Goal: Transaction & Acquisition: Purchase product/service

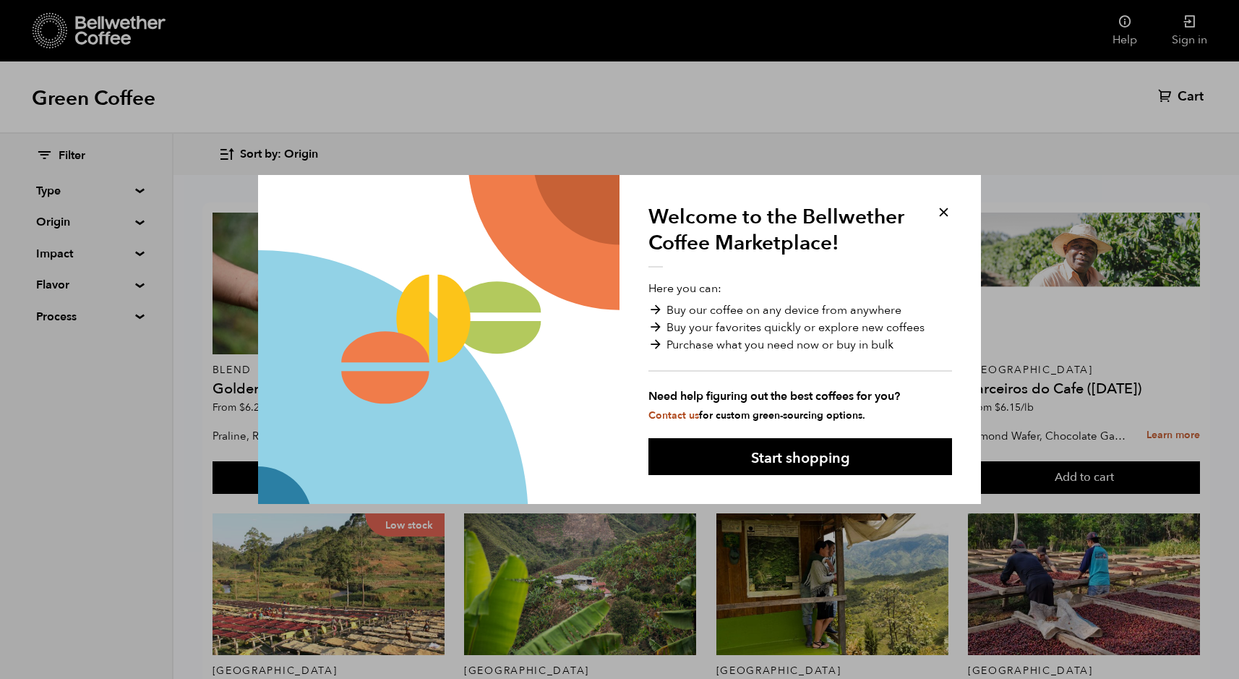
click at [942, 212] on button at bounding box center [944, 212] width 17 height 17
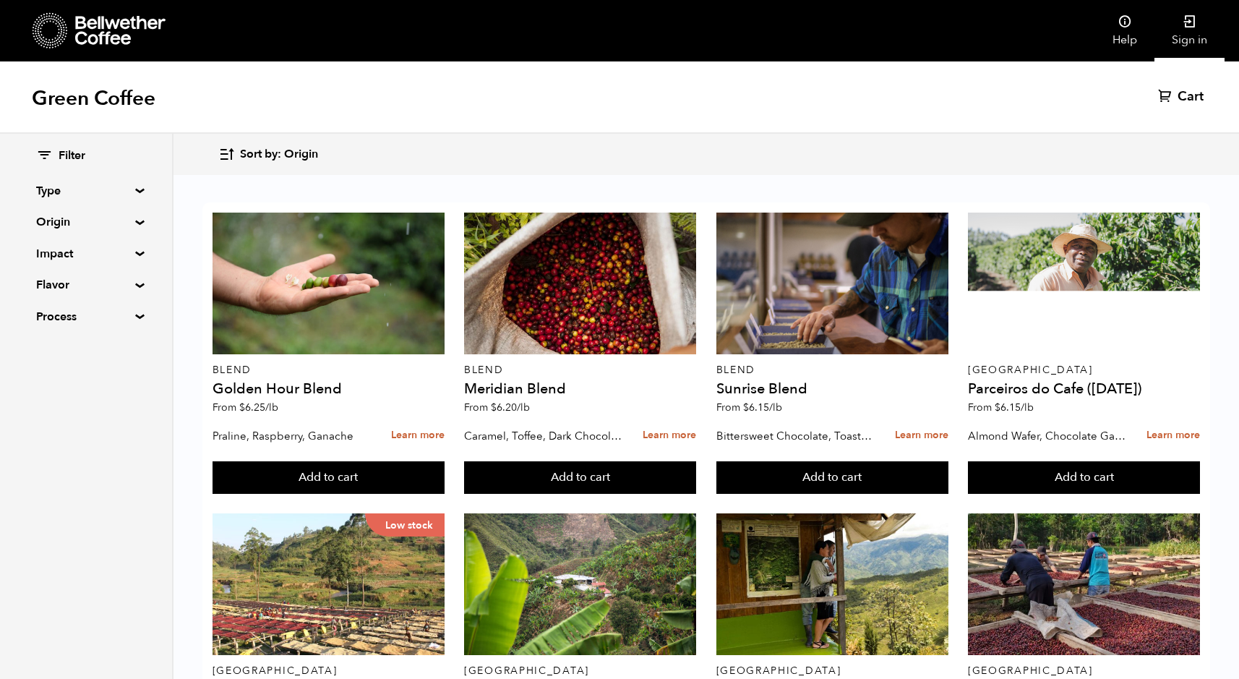
click at [1199, 23] on link "Sign in" at bounding box center [1190, 30] width 70 height 61
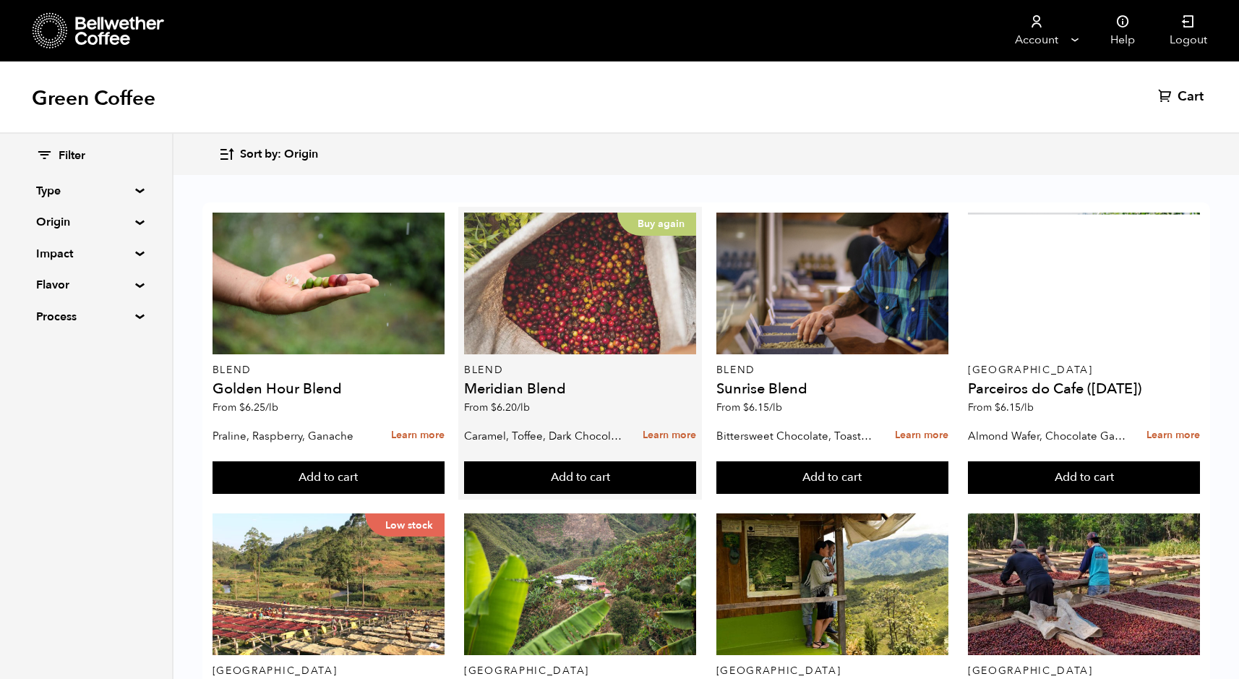
click at [671, 221] on p "Buy again" at bounding box center [656, 224] width 79 height 23
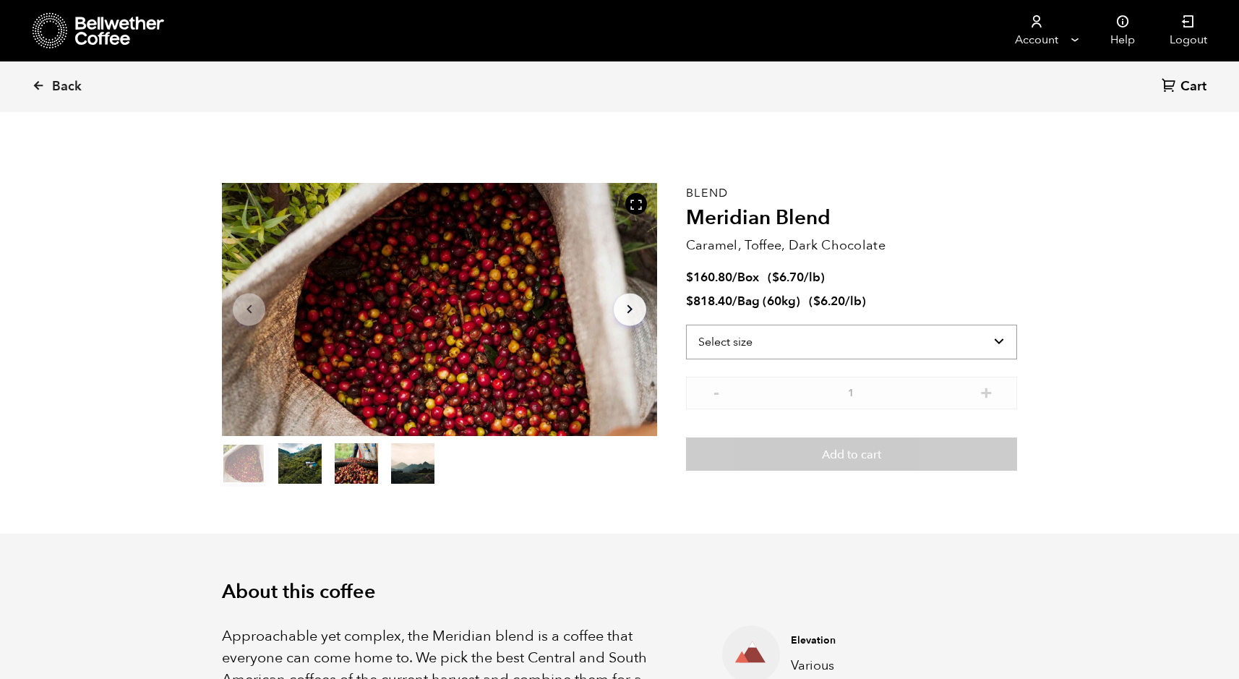
scroll to position [629, 770]
click at [769, 341] on select "Select size Bag (60kg) (132 lbs) Box (24 lbs)" at bounding box center [851, 342] width 331 height 35
select select "box"
click at [686, 325] on select "Select size Bag (60kg) (132 lbs) Box (24 lbs)" at bounding box center [851, 342] width 331 height 35
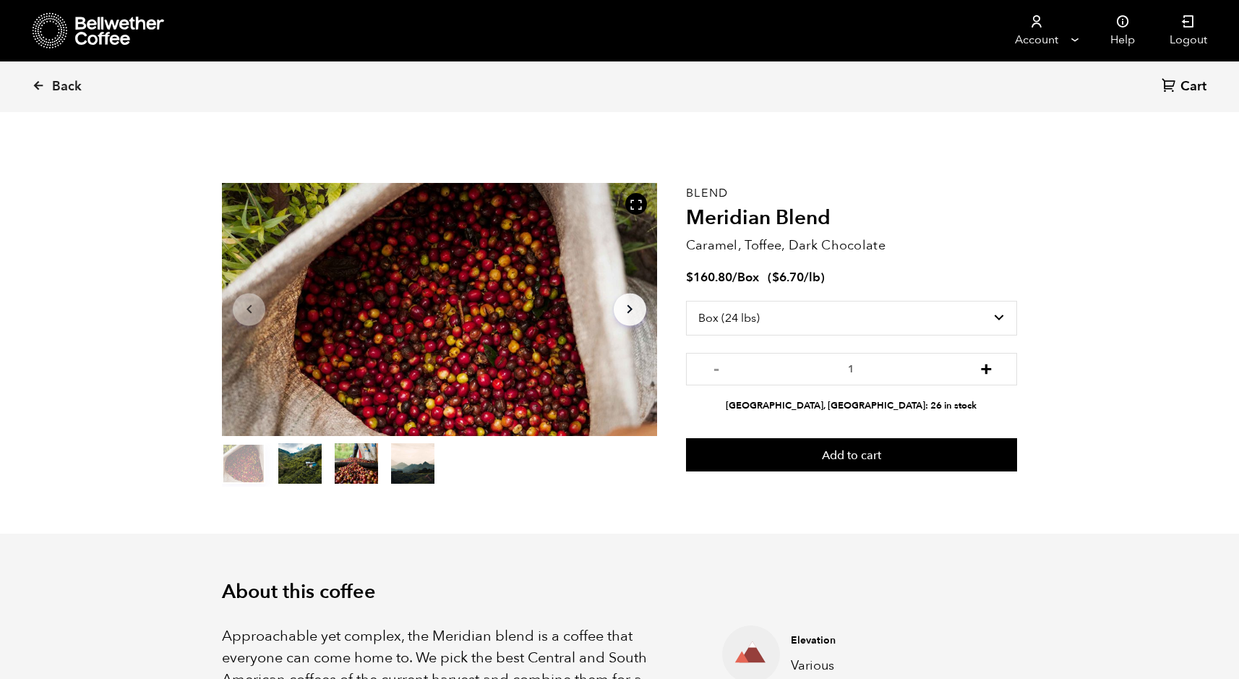
click at [986, 369] on button "+" at bounding box center [987, 367] width 18 height 14
type input "2"
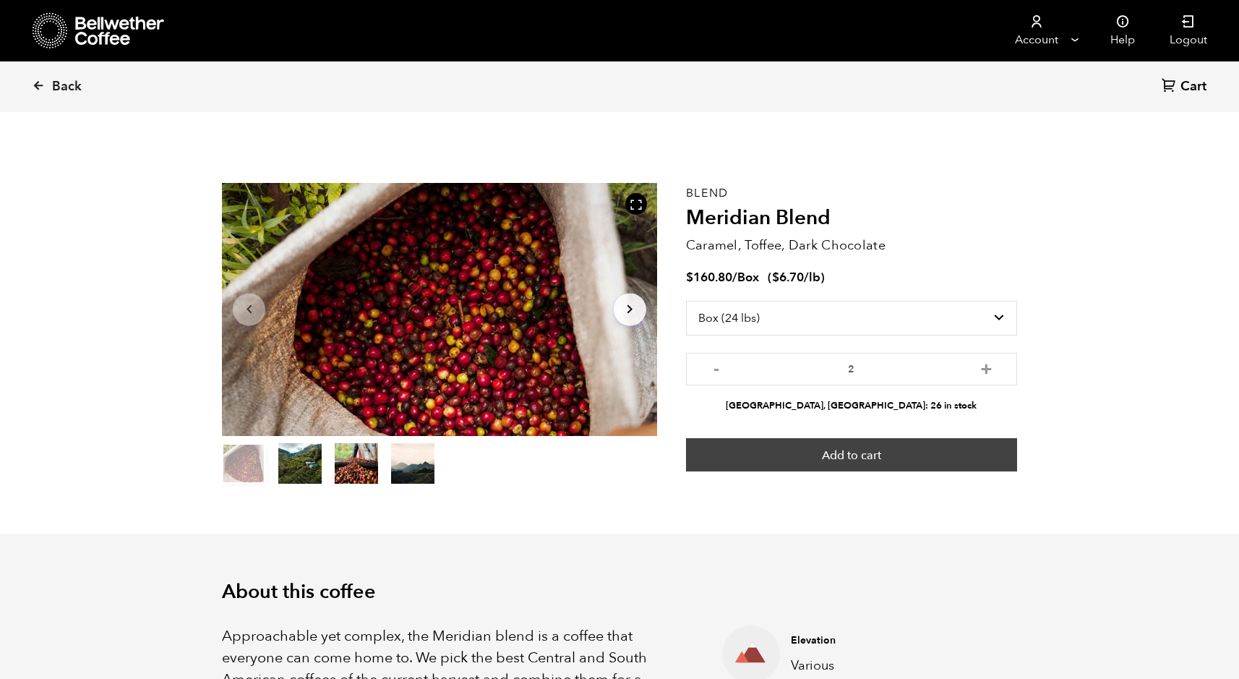
click at [850, 453] on button "Add to cart" at bounding box center [851, 454] width 331 height 33
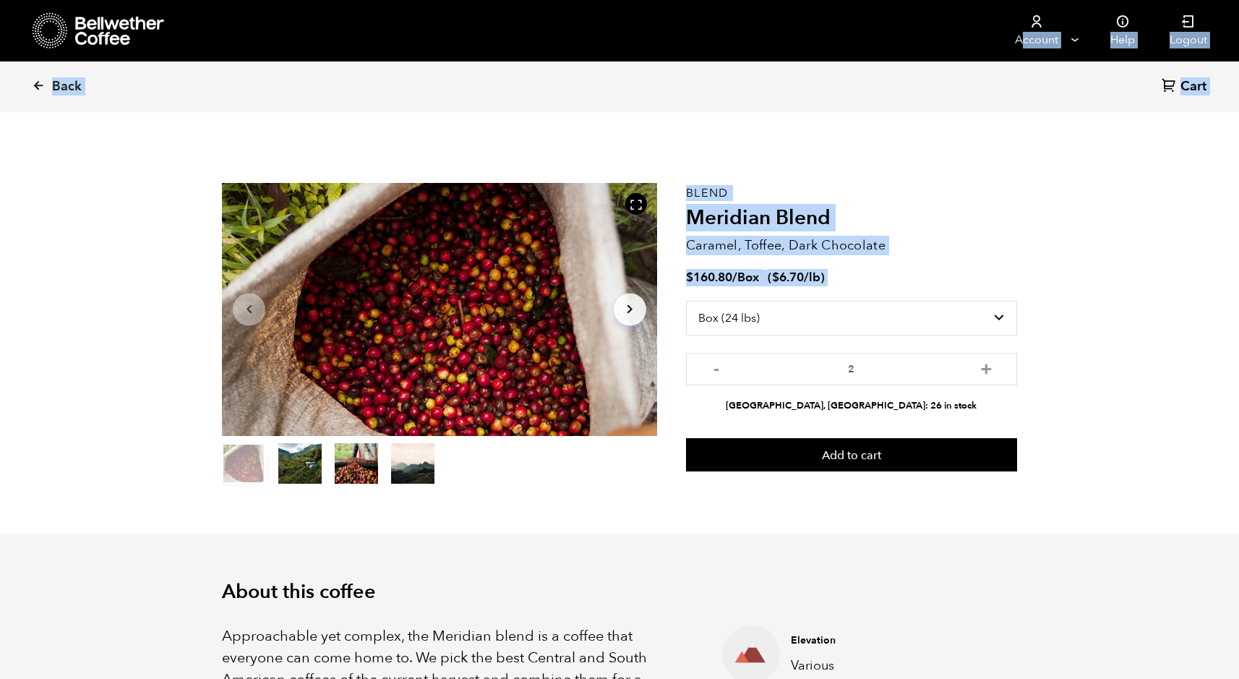
drag, startPoint x: 763, startPoint y: 30, endPoint x: 922, endPoint y: 347, distance: 355.0
click at [1043, 195] on section "Item 1 of 4 Arrow Left Arrow Right item 0 item 1 item 2 item 3 Item 1 of 4 "Mer…" at bounding box center [620, 335] width 868 height 398
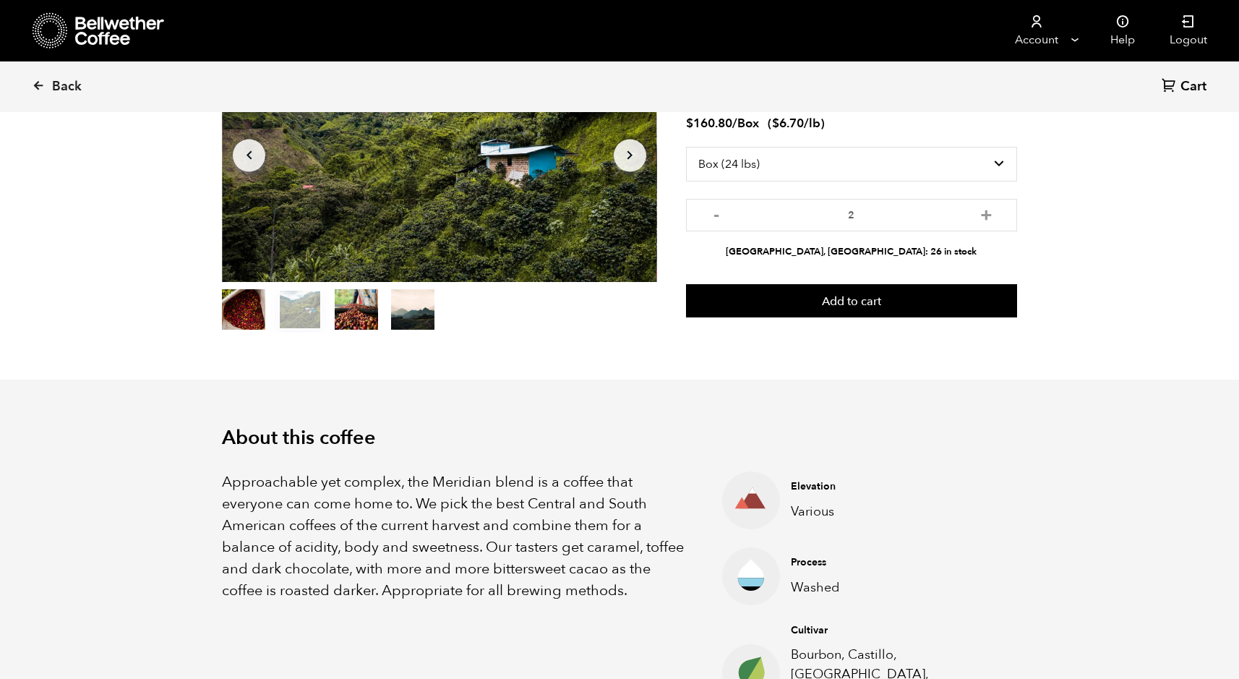
scroll to position [0, 0]
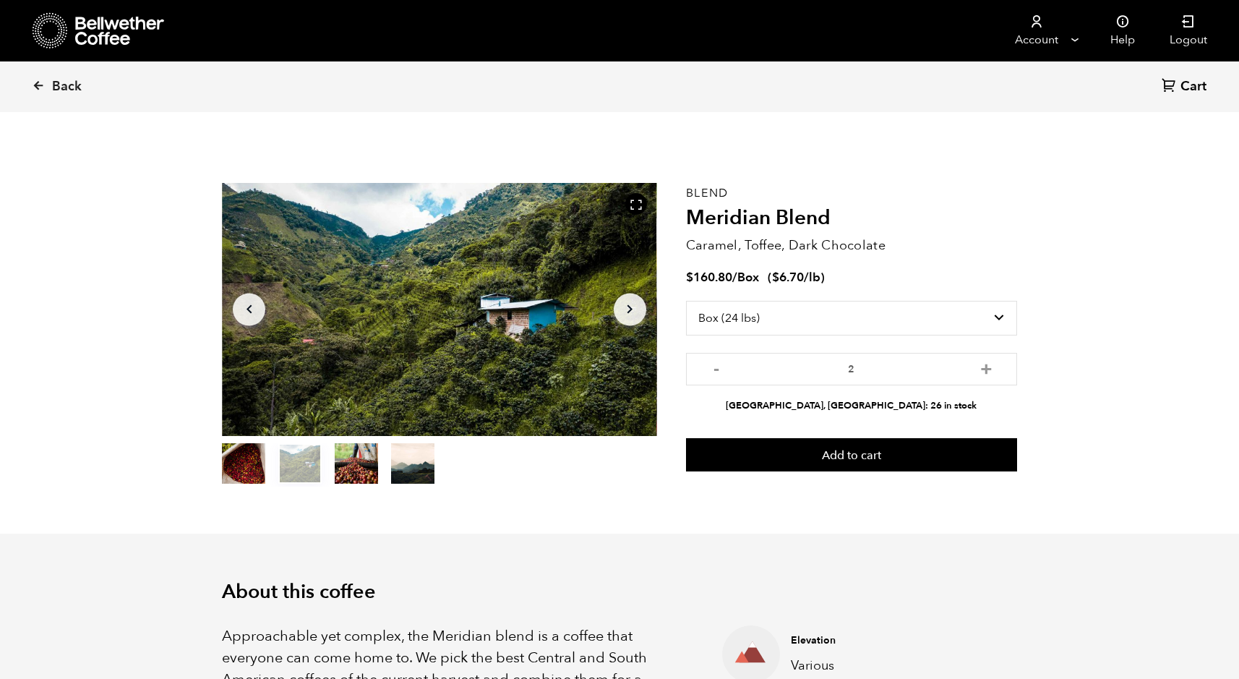
click at [1182, 81] on span "Cart" at bounding box center [1194, 86] width 26 height 17
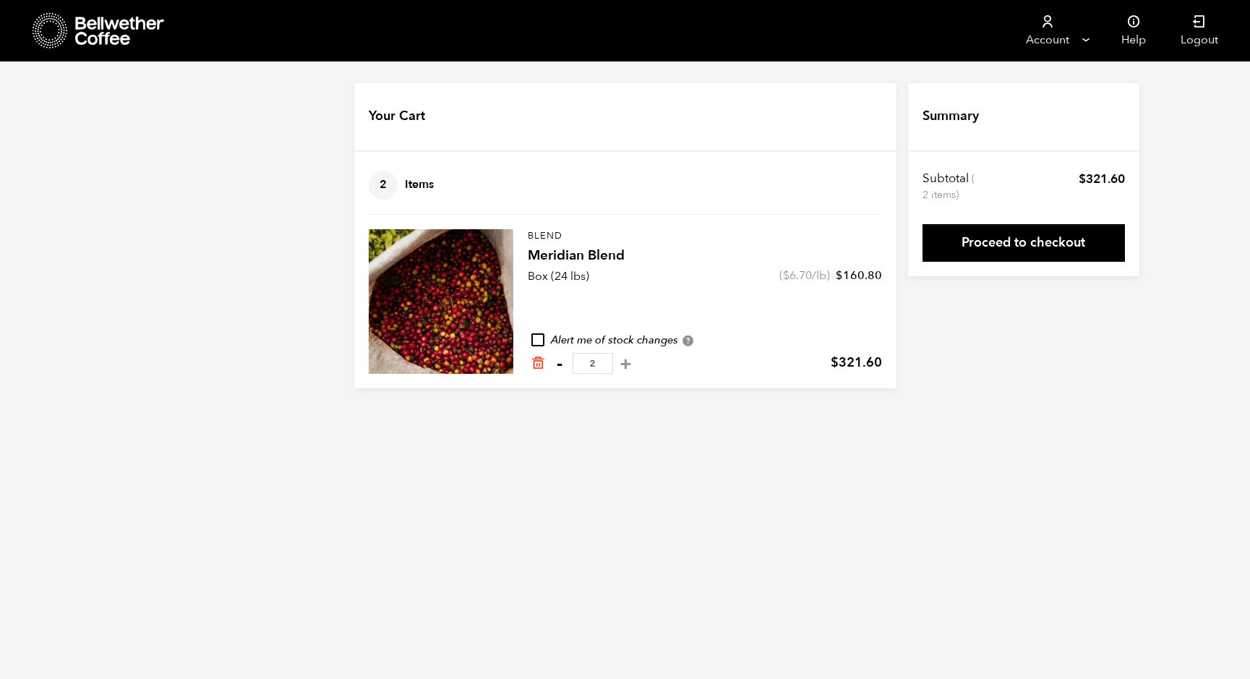
click at [560, 363] on button "-" at bounding box center [560, 363] width 18 height 14
type input "1"
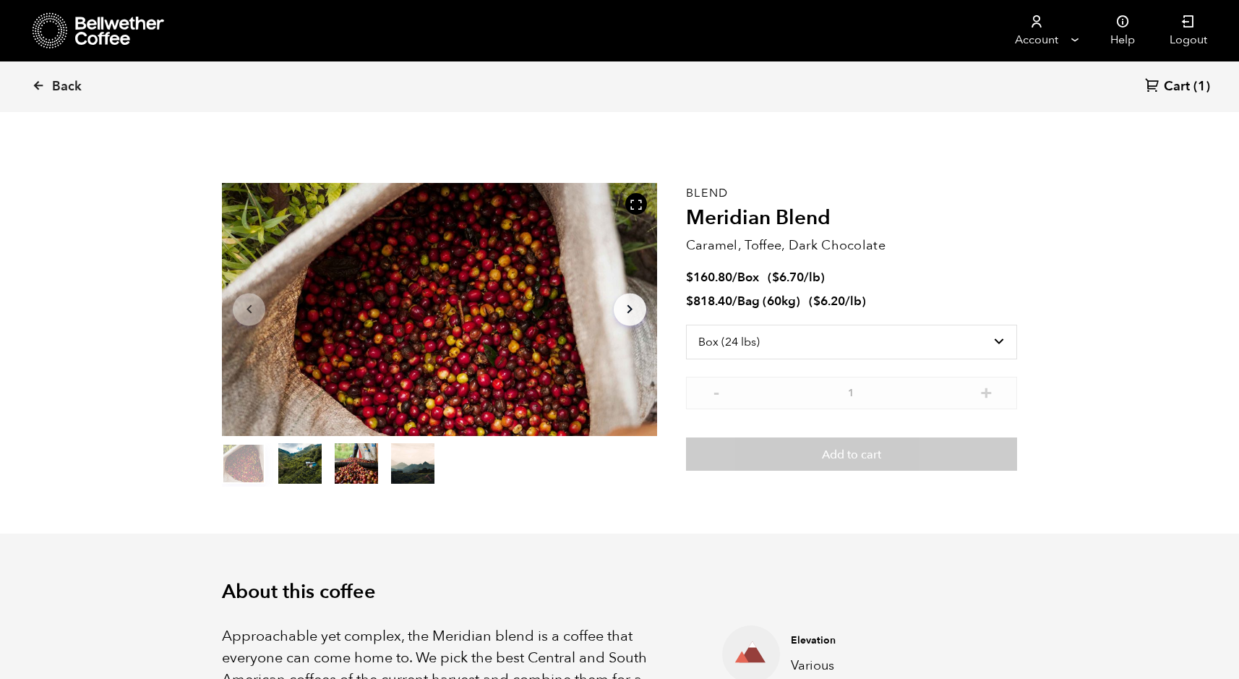
select select "box"
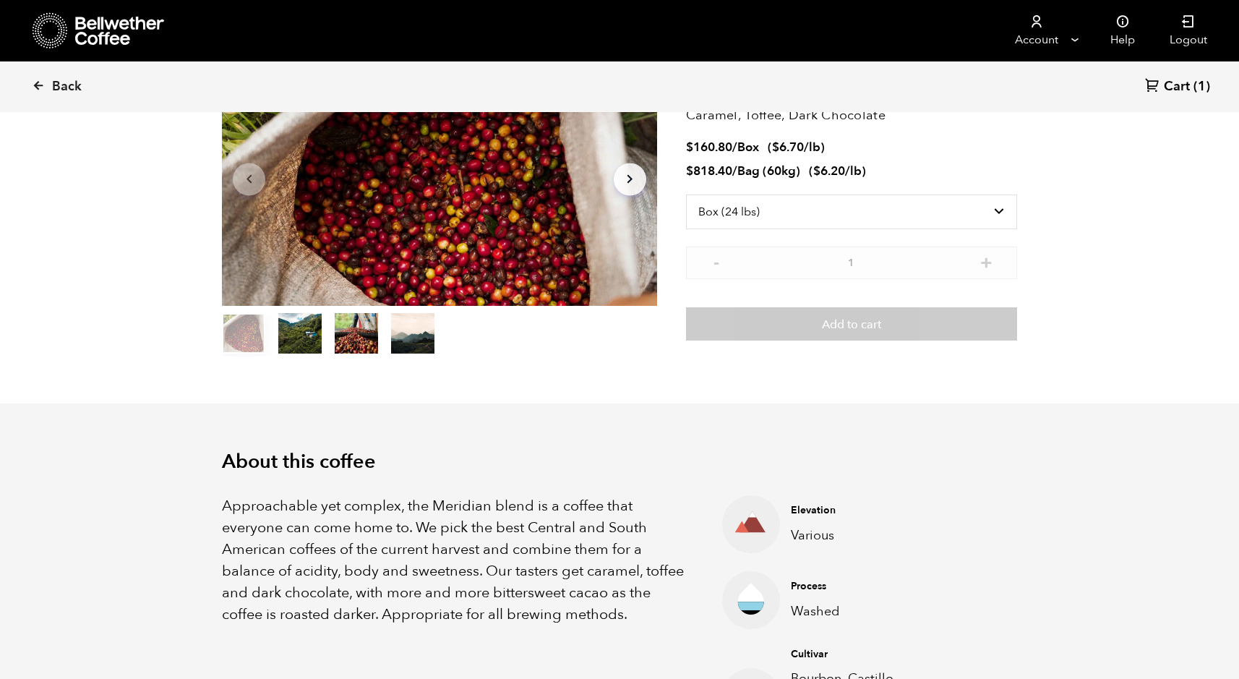
scroll to position [289, 0]
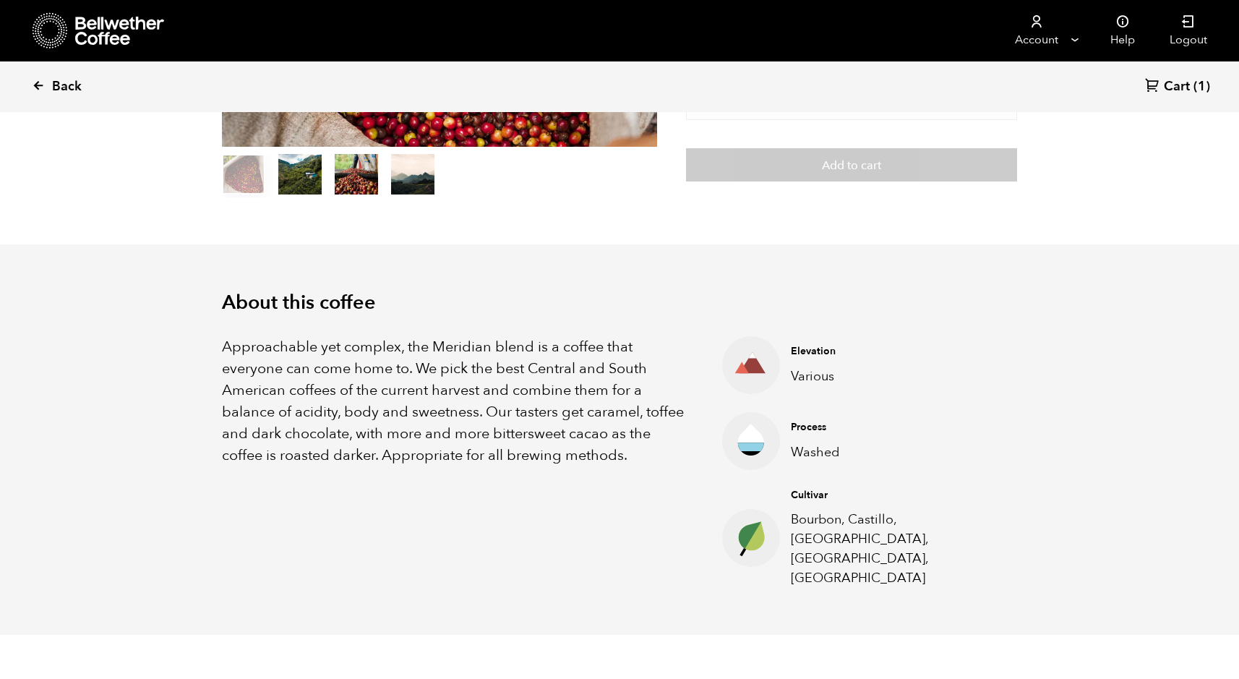
click at [66, 85] on span "Back" at bounding box center [67, 86] width 30 height 17
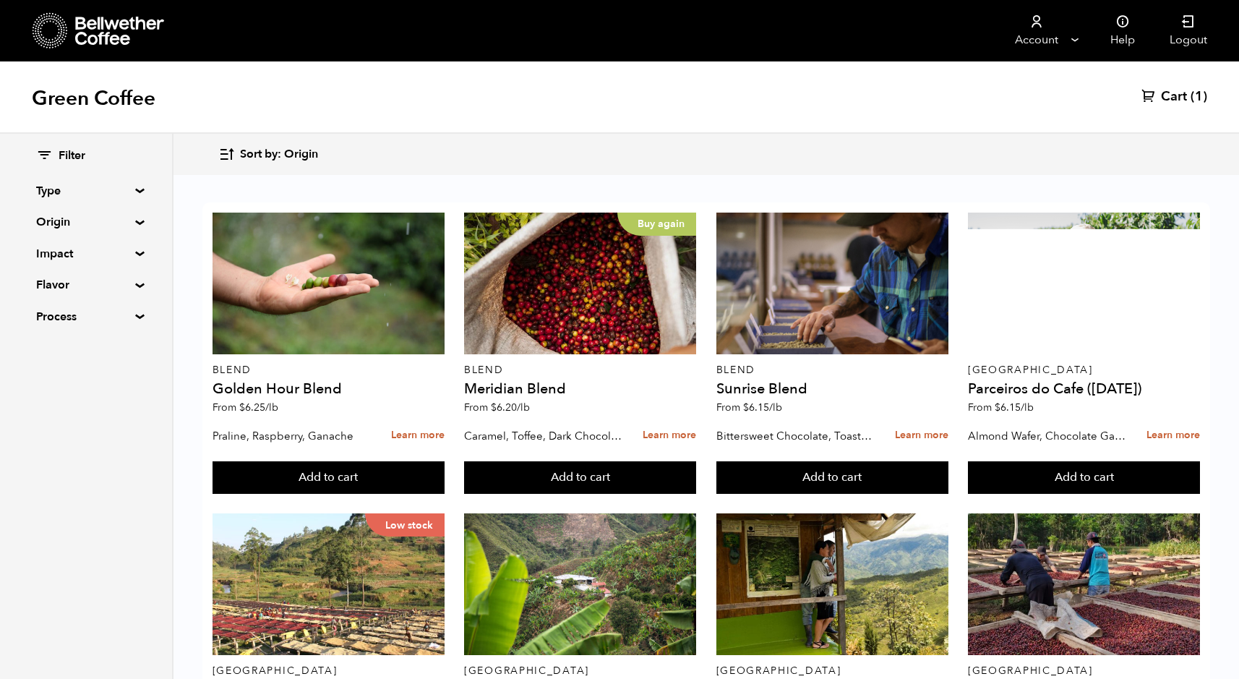
click at [136, 189] on summary "Type" at bounding box center [86, 190] width 100 height 17
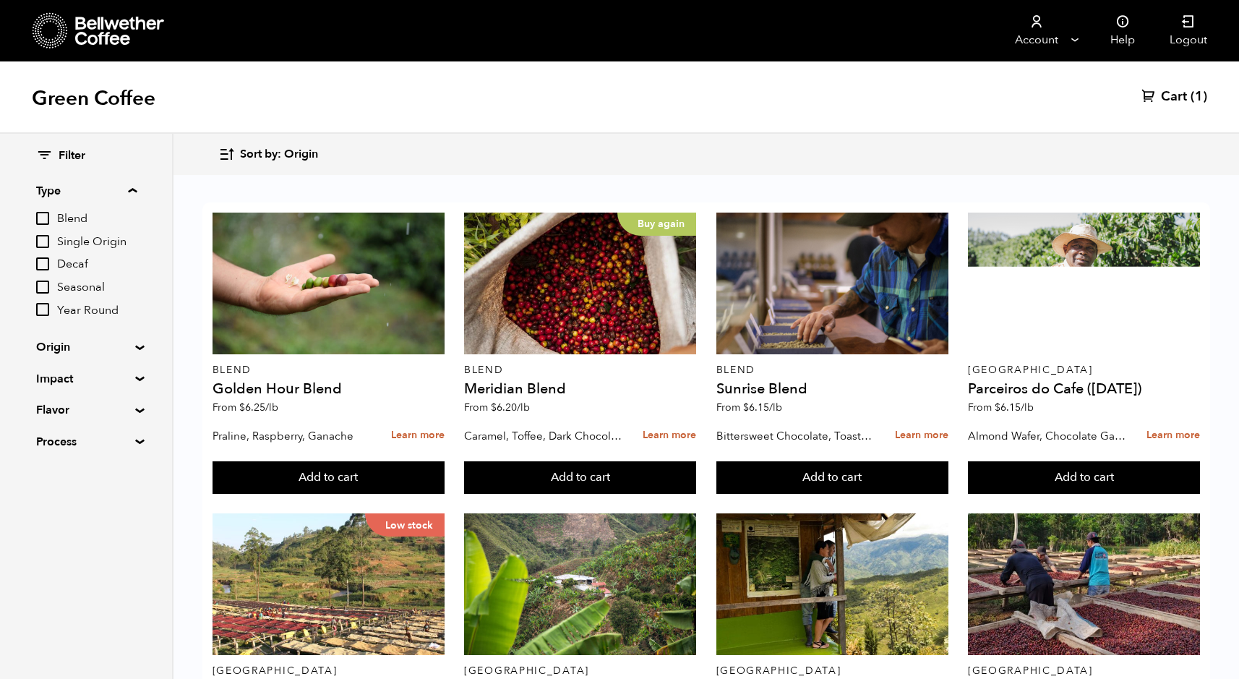
click at [47, 262] on input "Decaf" at bounding box center [42, 263] width 13 height 13
checkbox input "true"
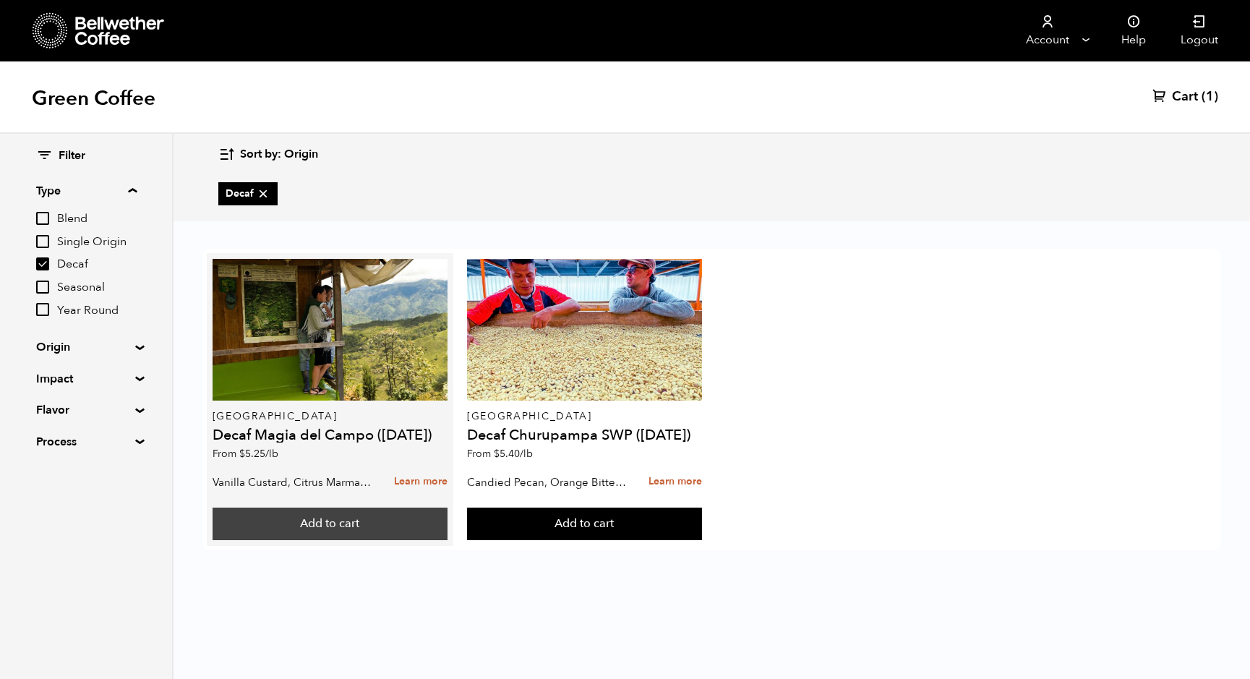
click at [341, 521] on button "Add to cart" at bounding box center [330, 524] width 235 height 33
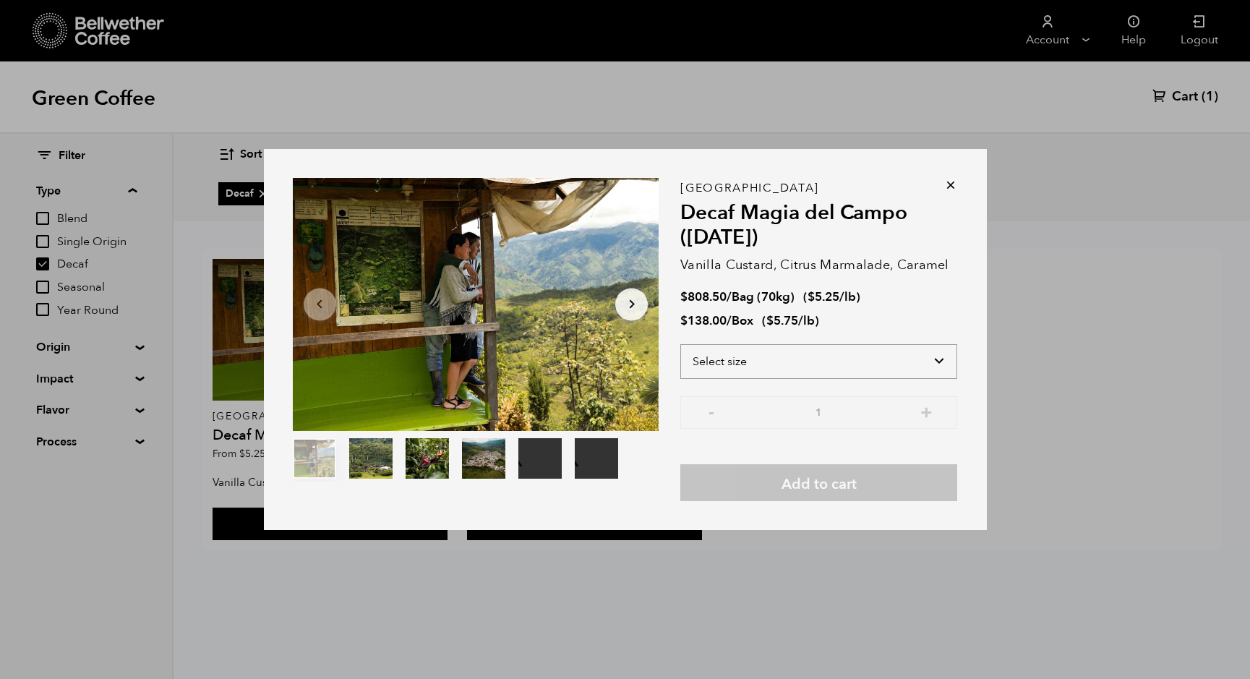
click at [792, 363] on select "Select size Bag (70kg) (154 lbs) Box (24 lbs)" at bounding box center [818, 361] width 277 height 35
select select "box"
click at [680, 344] on select "Select size Bag (70kg) (154 lbs) Box (24 lbs)" at bounding box center [818, 361] width 277 height 35
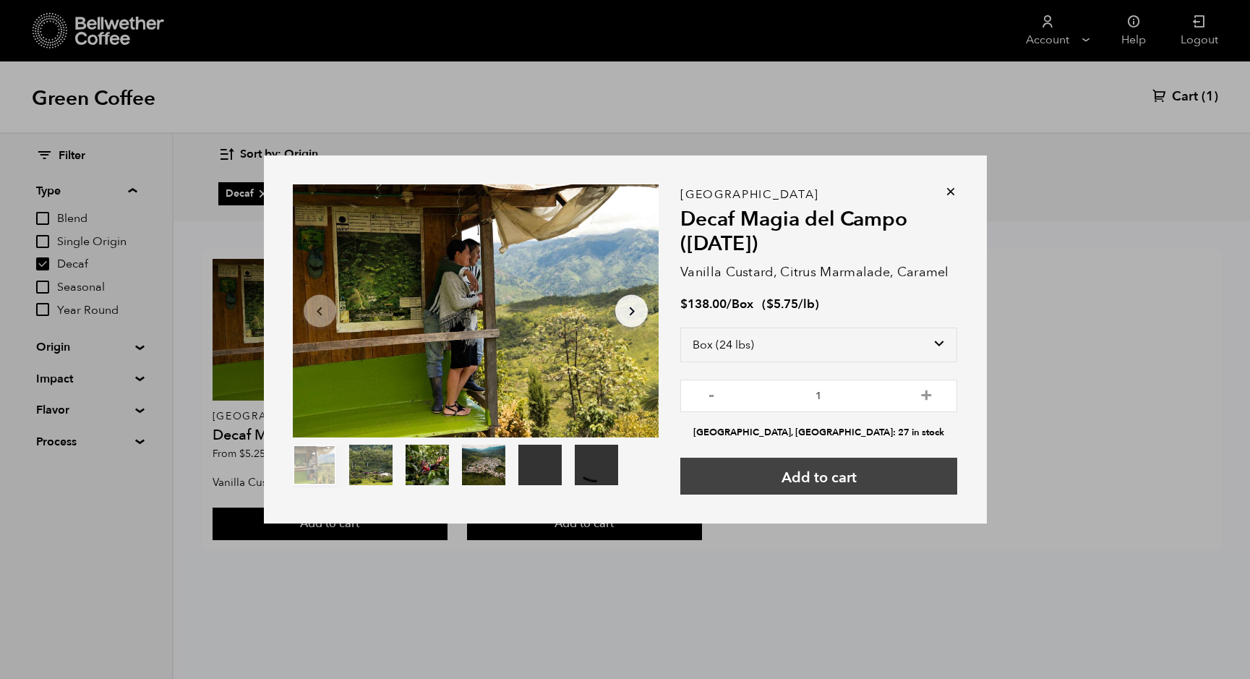
click at [848, 480] on button "Add to cart" at bounding box center [818, 476] width 277 height 37
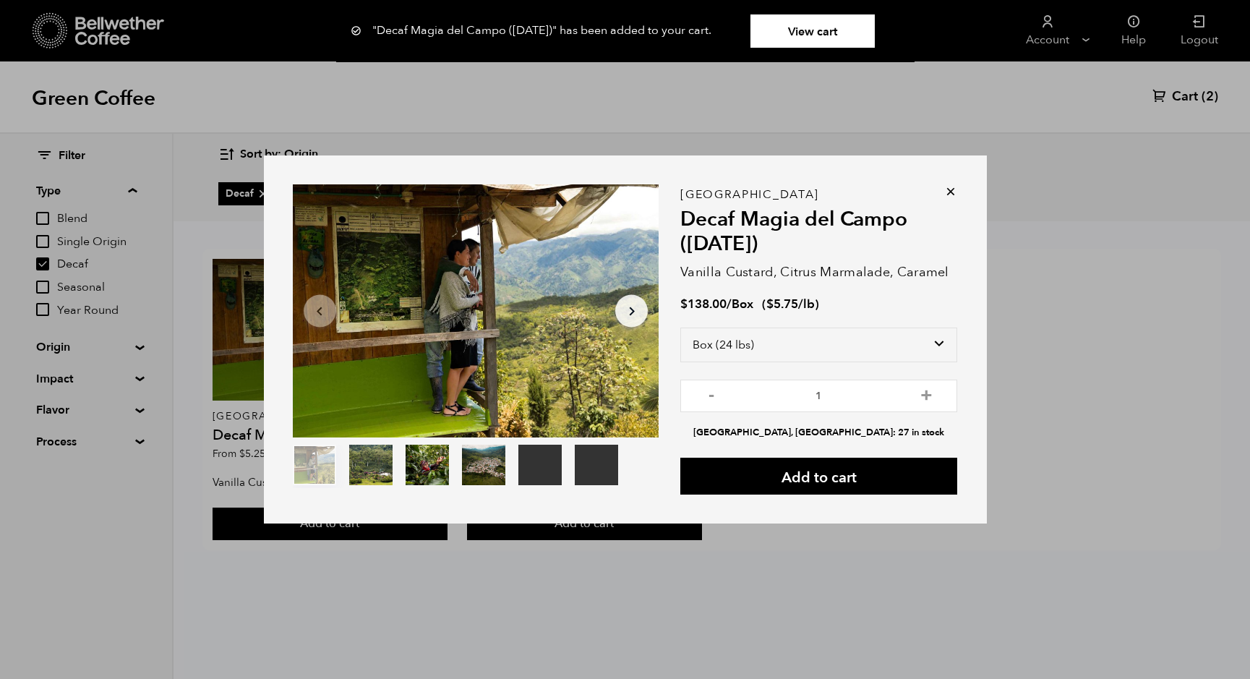
click at [806, 31] on link "View cart" at bounding box center [813, 30] width 124 height 33
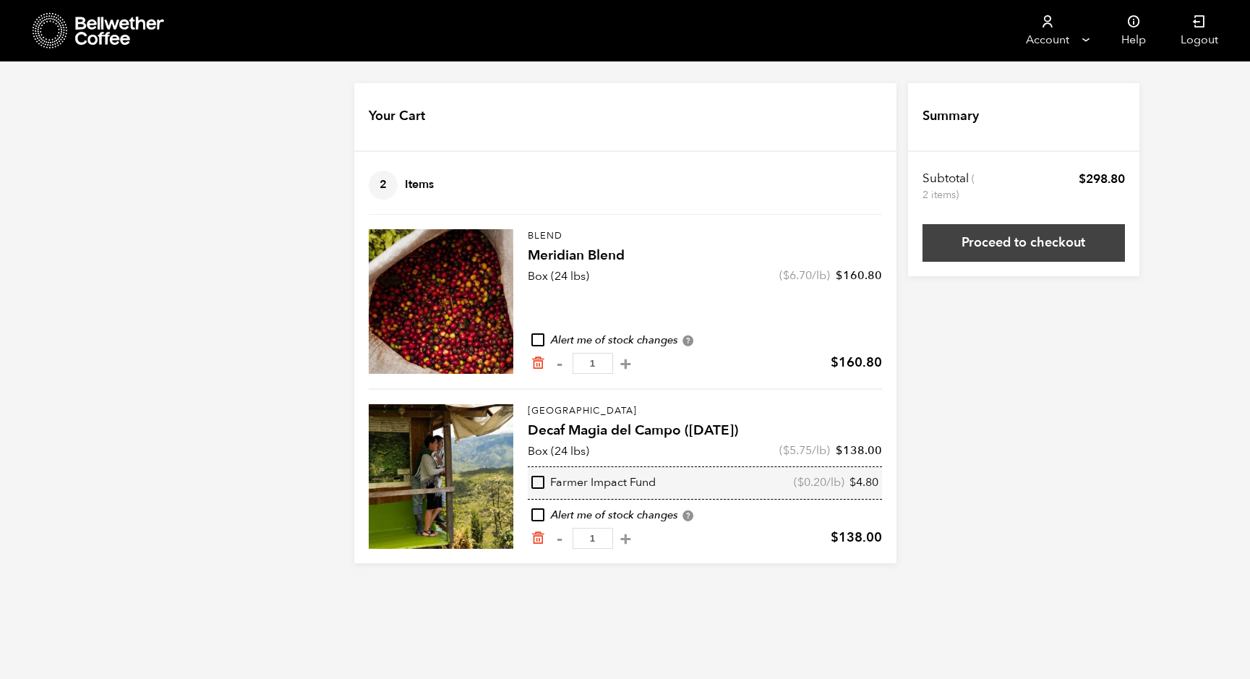
click at [1019, 234] on link "Proceed to checkout" at bounding box center [1024, 243] width 202 height 38
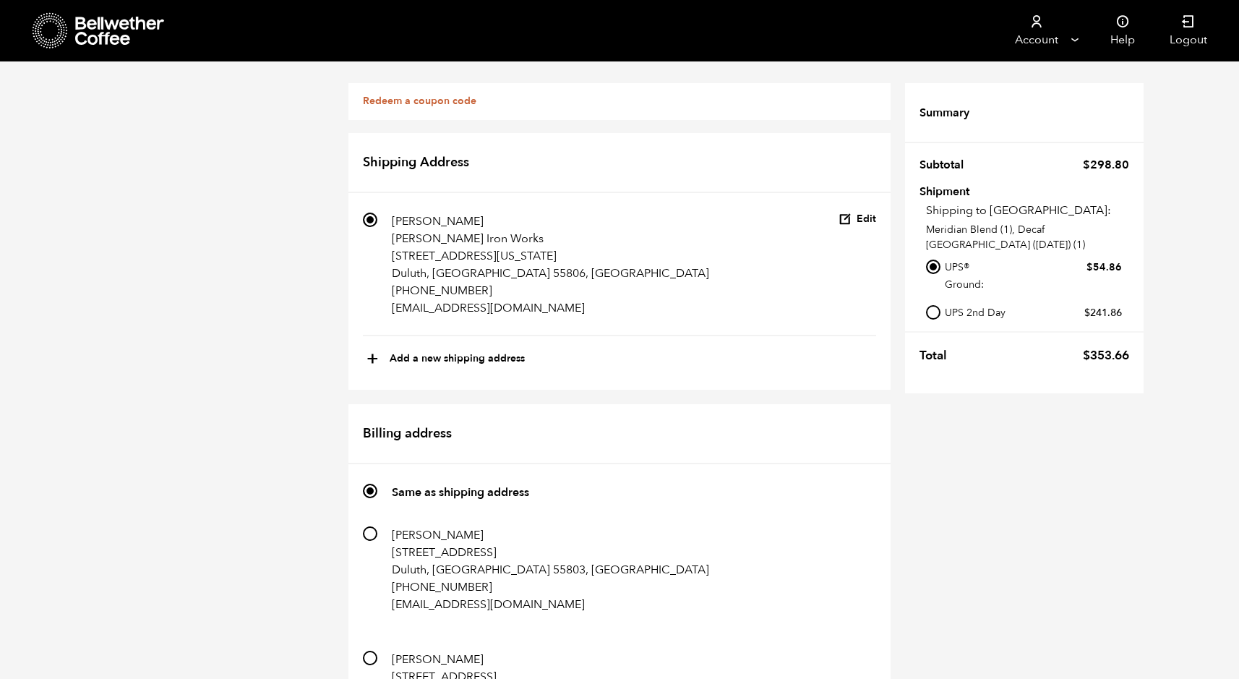
scroll to position [939, 0]
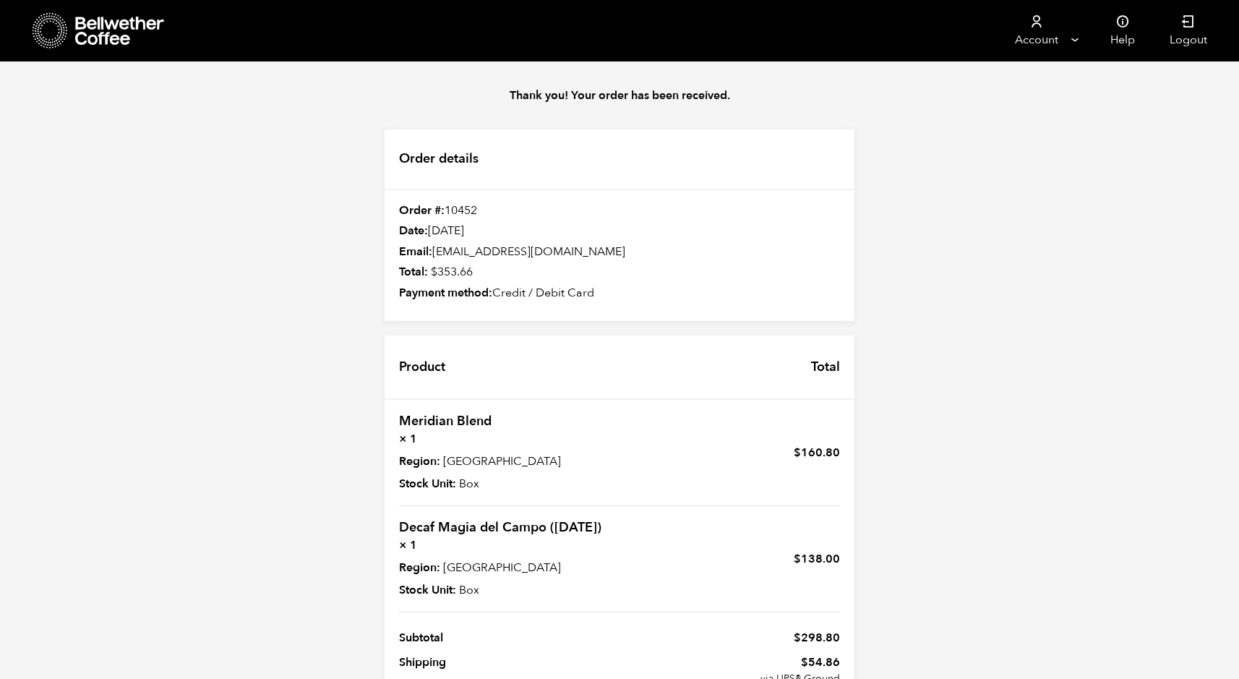
scroll to position [113, 0]
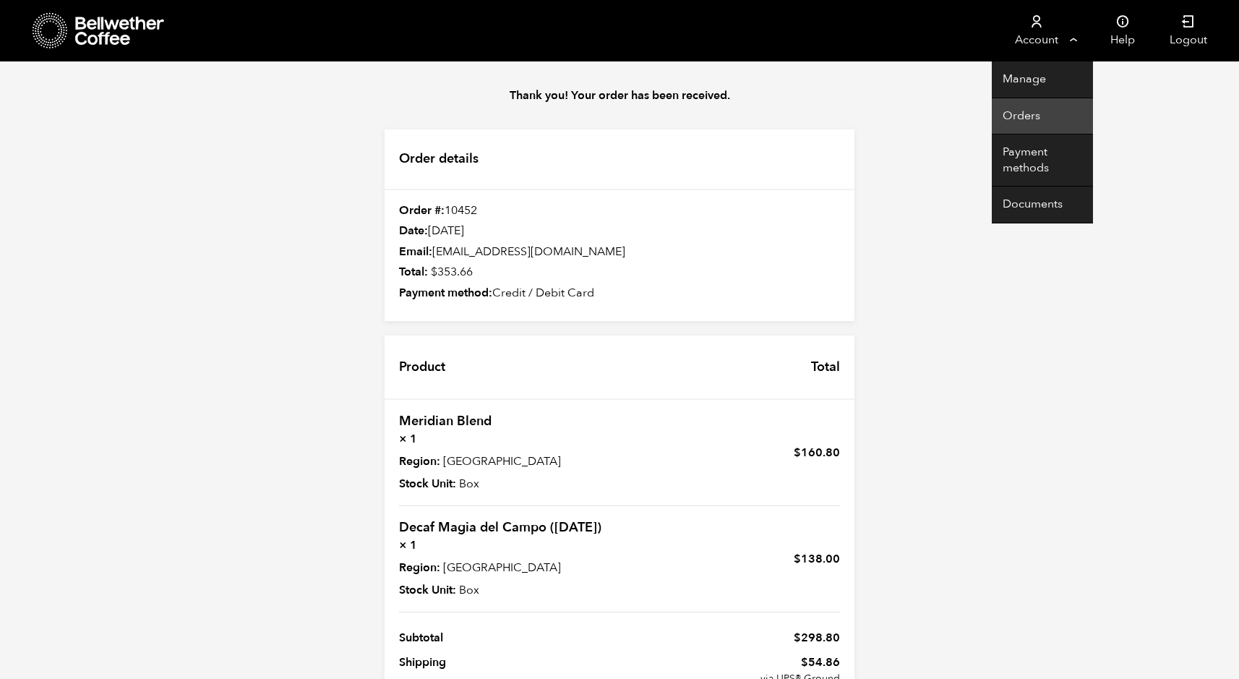
click at [1025, 108] on link "Orders" at bounding box center [1042, 116] width 101 height 37
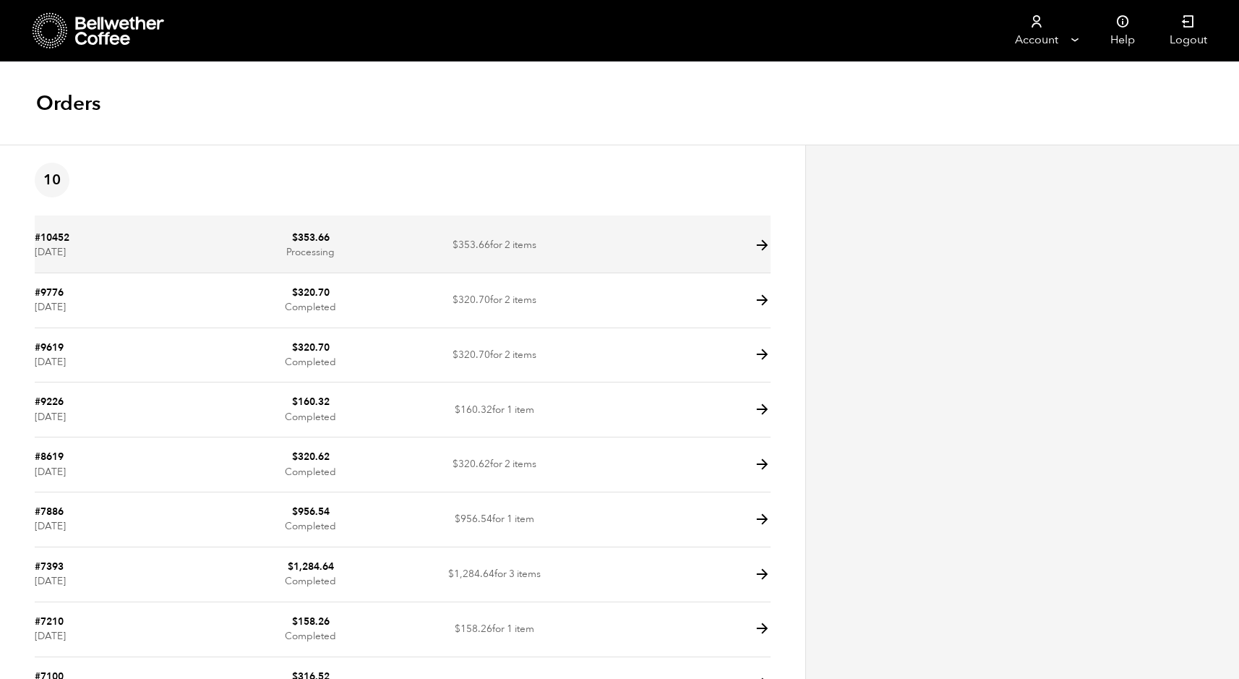
click at [764, 244] on icon at bounding box center [762, 245] width 17 height 17
click at [58, 236] on link "#10452" at bounding box center [52, 238] width 35 height 14
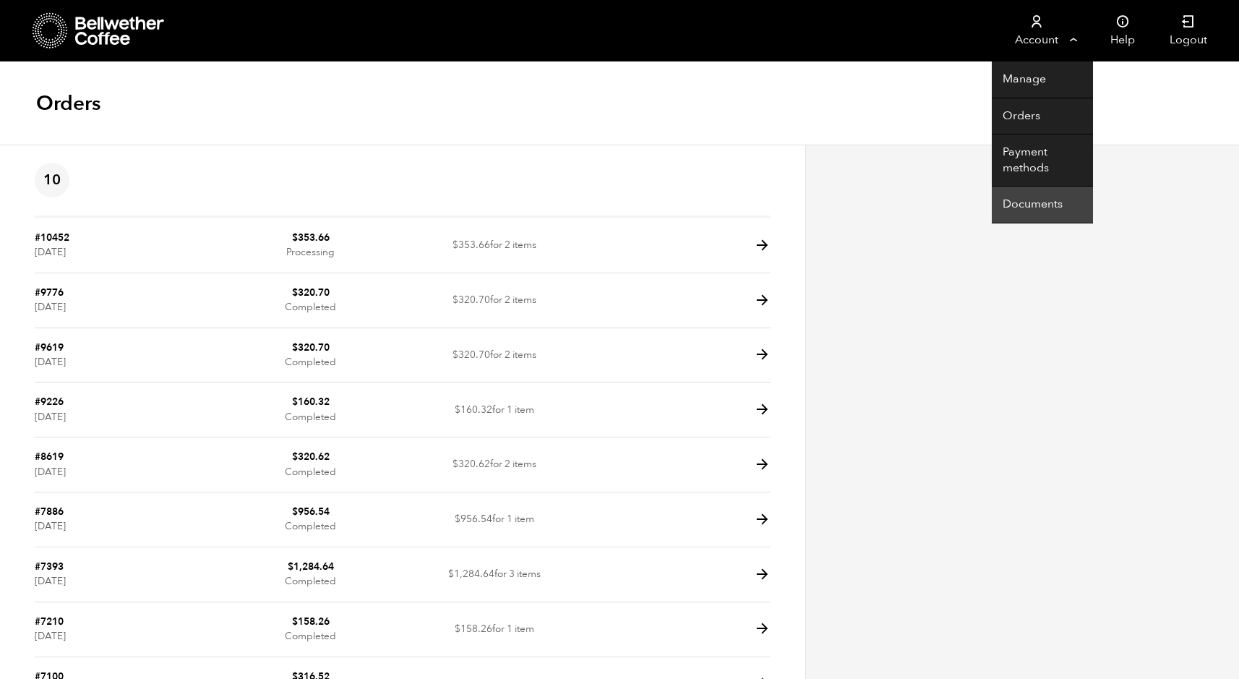
click at [1038, 199] on link "Documents" at bounding box center [1042, 205] width 101 height 37
click at [1038, 205] on link "Documents" at bounding box center [1042, 205] width 101 height 37
